Goal: Information Seeking & Learning: Learn about a topic

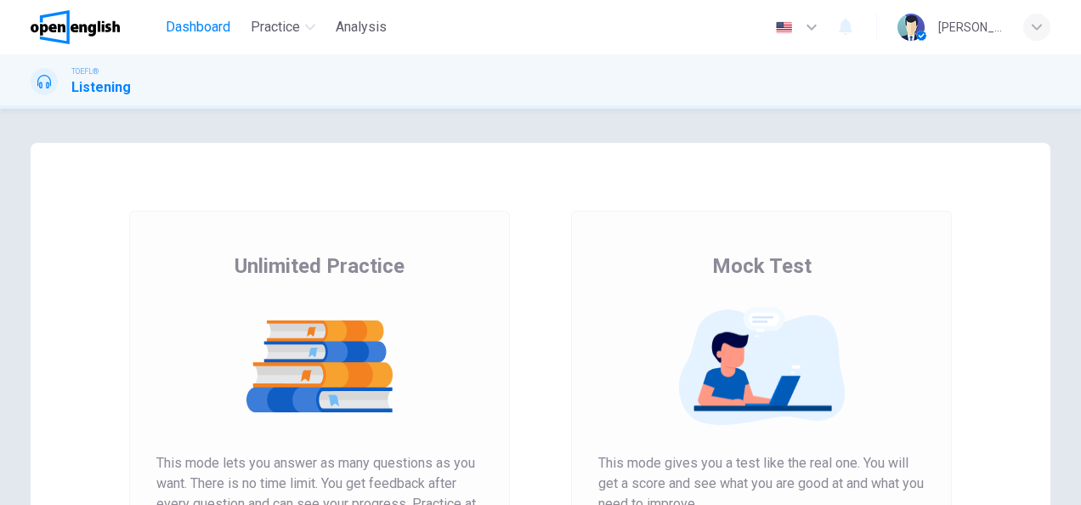
click at [213, 30] on span "Dashboard" at bounding box center [198, 27] width 65 height 20
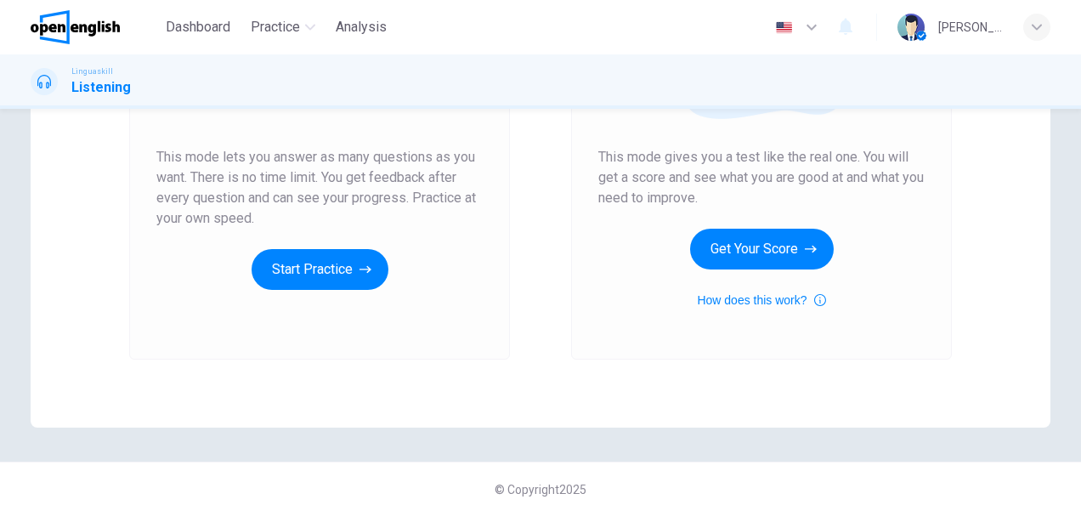
scroll to position [317, 0]
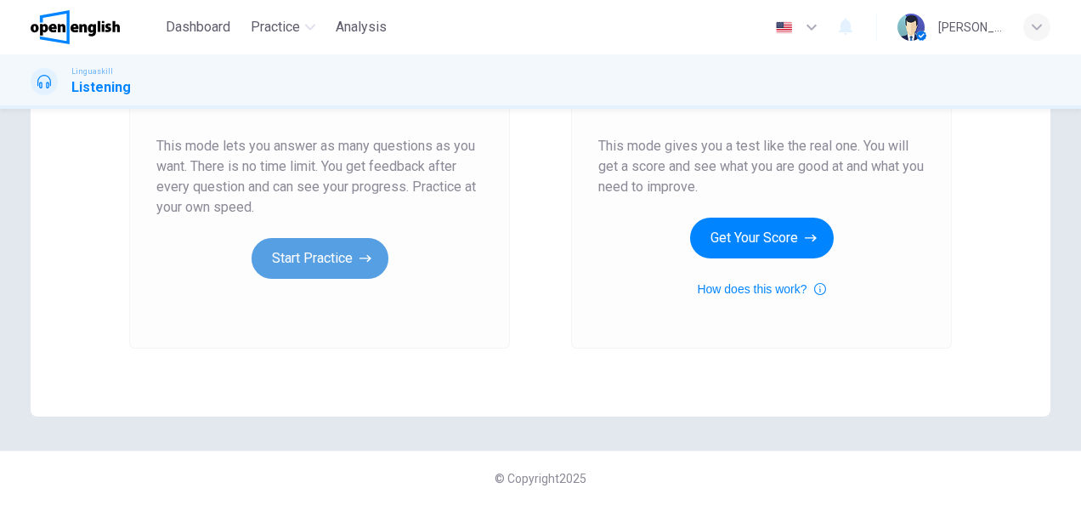
click at [360, 258] on icon "button" at bounding box center [366, 258] width 12 height 17
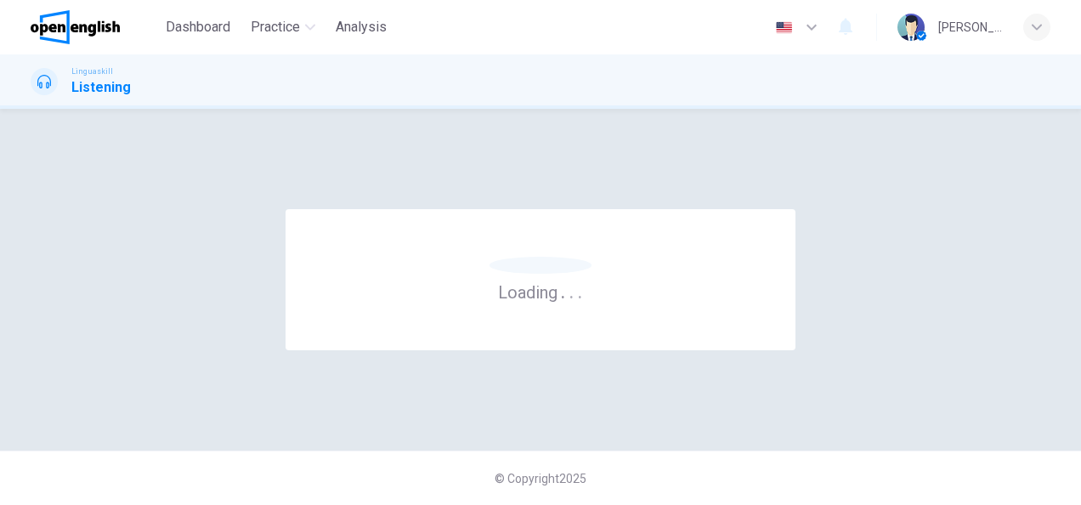
scroll to position [0, 0]
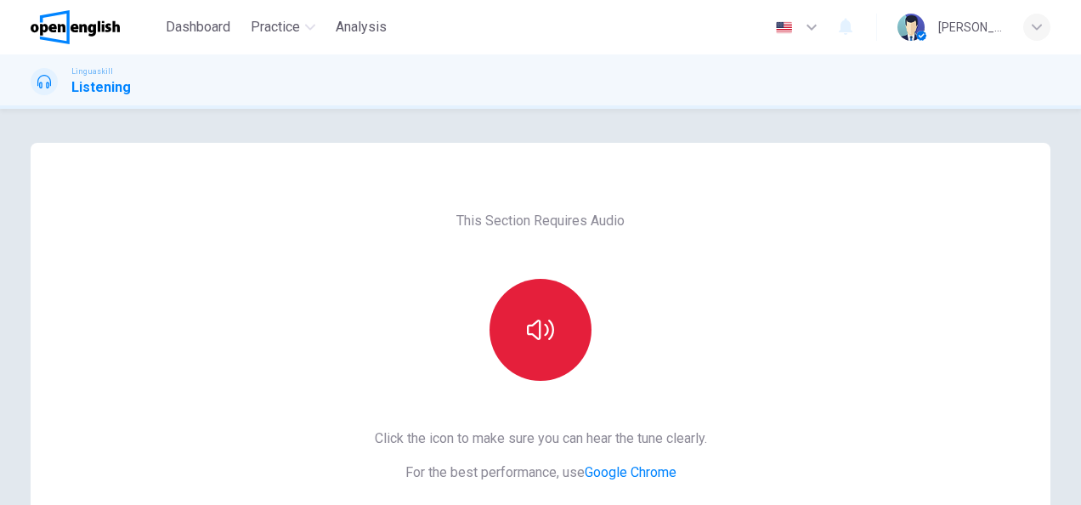
click at [527, 320] on icon "button" at bounding box center [540, 329] width 27 height 27
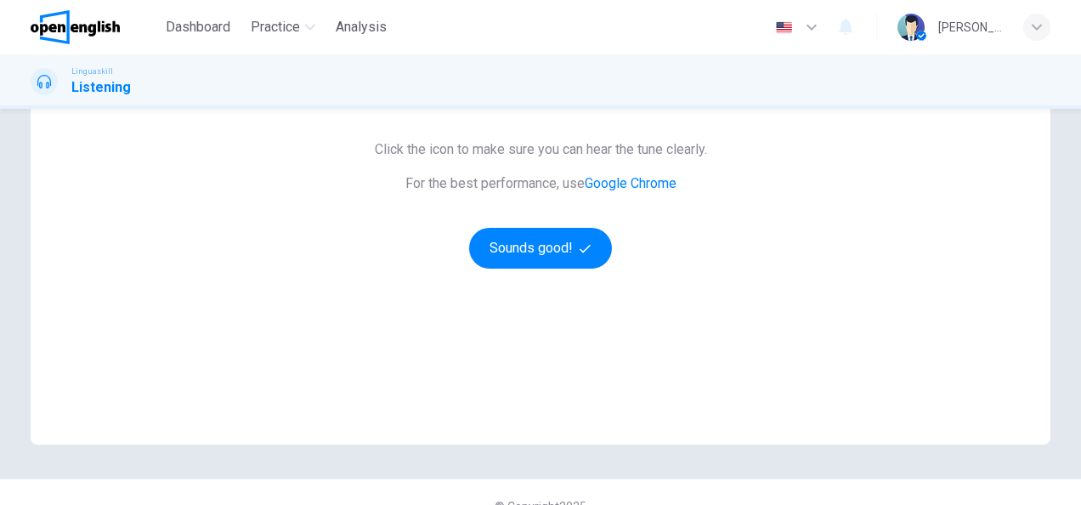
scroll to position [317, 0]
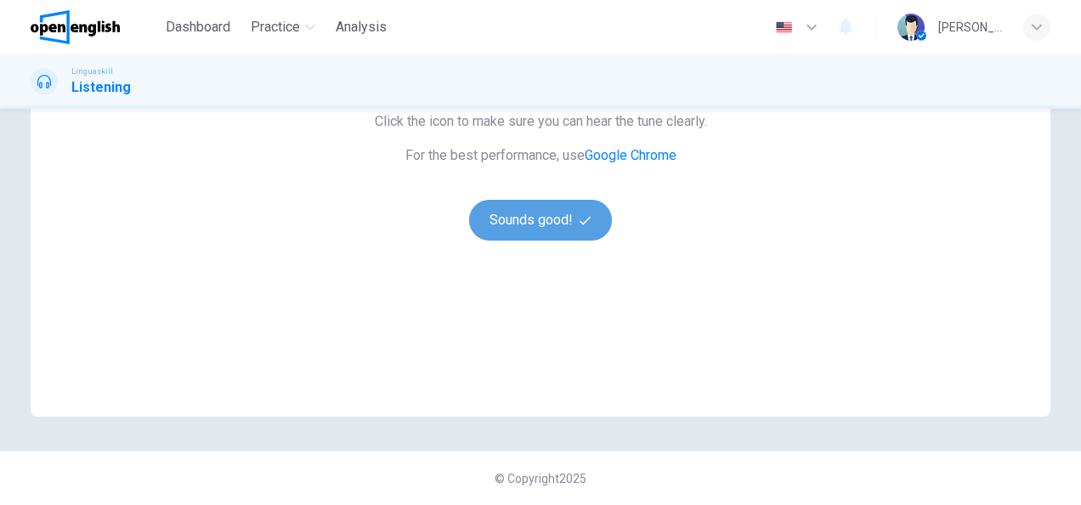
click at [487, 223] on button "Sounds good!" at bounding box center [540, 220] width 143 height 41
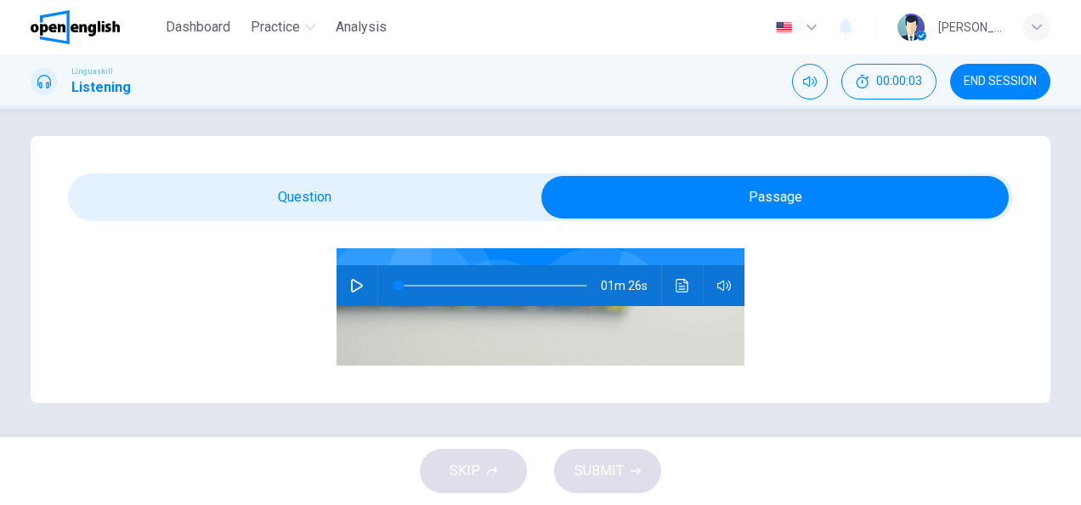
scroll to position [170, 0]
click at [358, 284] on button "button" at bounding box center [356, 284] width 27 height 41
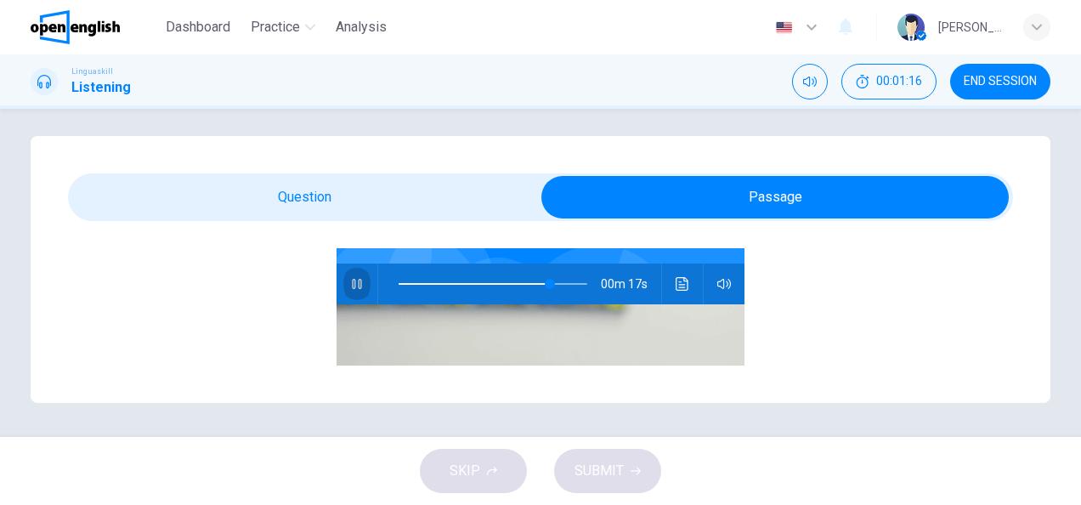
click at [355, 275] on button "button" at bounding box center [356, 284] width 27 height 41
type input "**"
